Goal: Navigation & Orientation: Go to known website

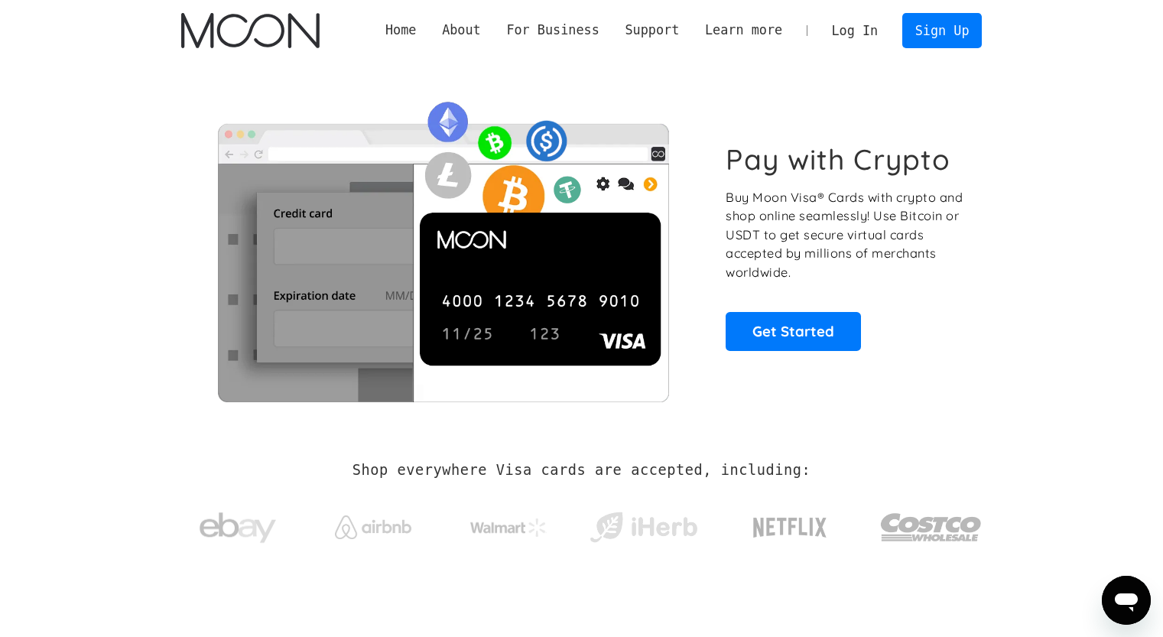
click at [839, 32] on link "Log In" at bounding box center [855, 31] width 72 height 34
